Goal: Information Seeking & Learning: Find contact information

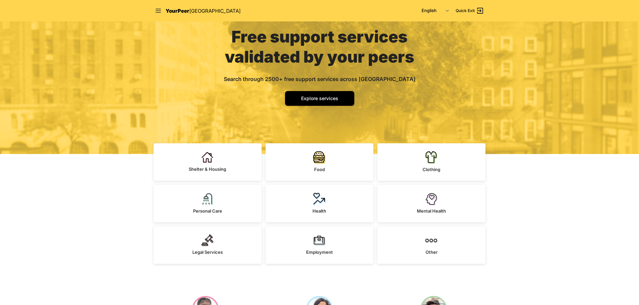
scroll to position [67, 0]
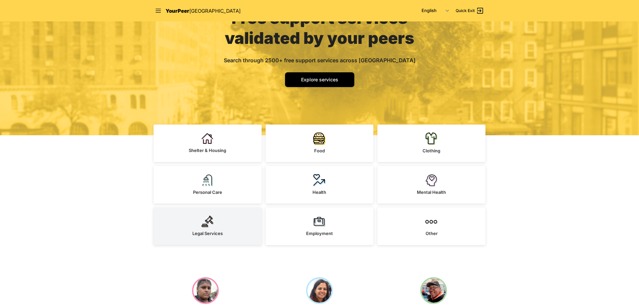
click at [204, 234] on span "Legal Services" at bounding box center [207, 233] width 30 height 5
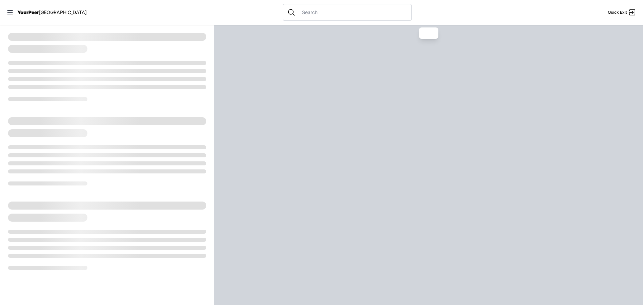
select select "recentlyUpdated"
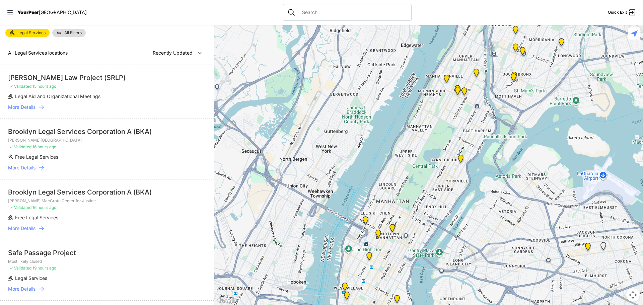
click at [301, 15] on input "text" at bounding box center [352, 12] width 109 height 7
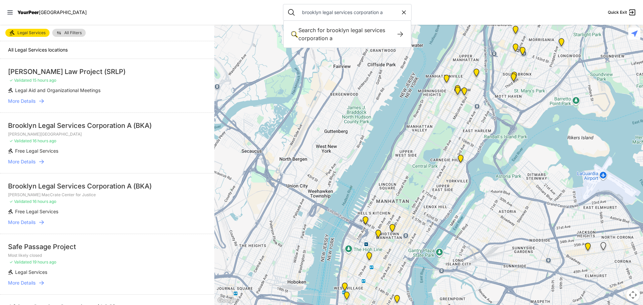
type input "brooklyn legal services corporation a"
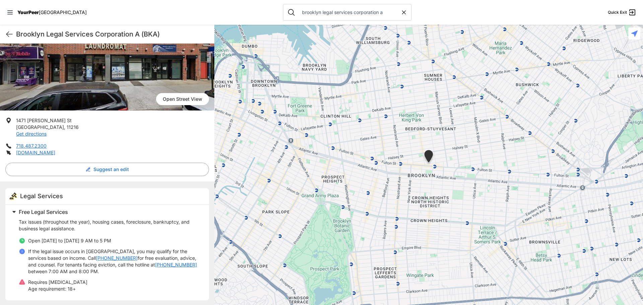
scroll to position [64, 0]
